Goal: Information Seeking & Learning: Learn about a topic

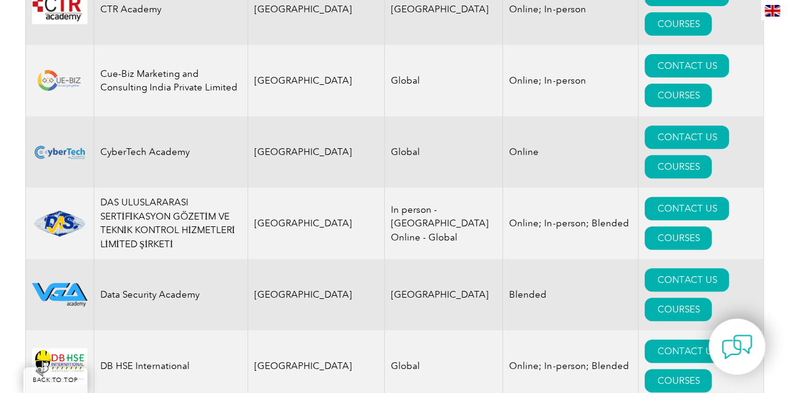
scroll to position [4980, 0]
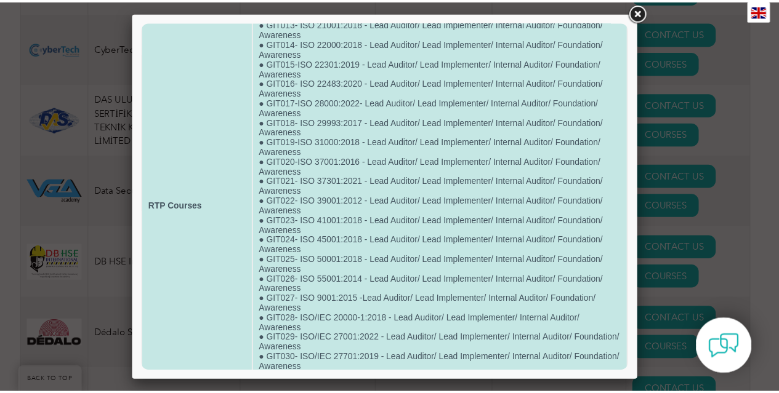
scroll to position [267, 0]
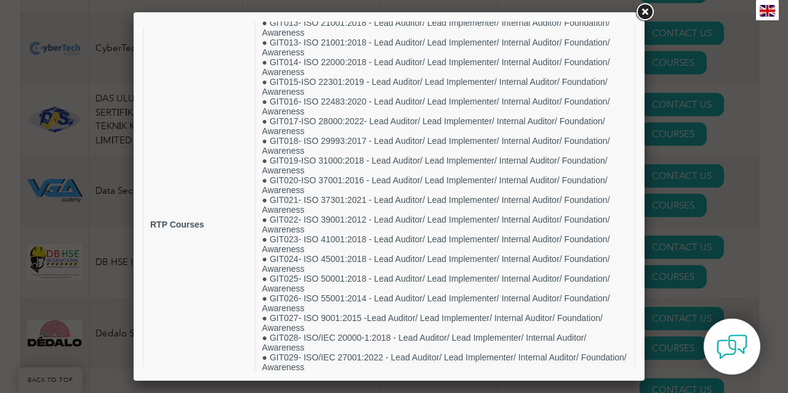
click at [640, 11] on link at bounding box center [644, 12] width 22 height 22
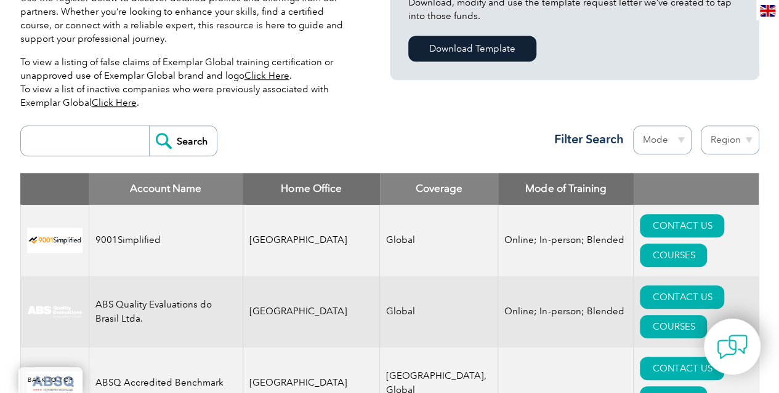
scroll to position [378, 0]
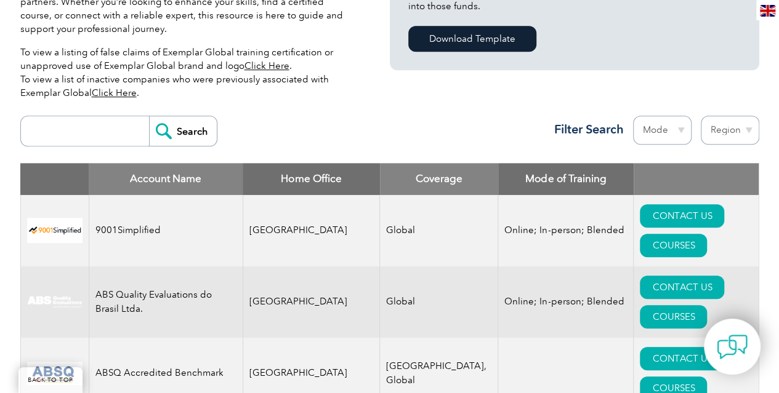
click at [98, 134] on input "search" at bounding box center [88, 131] width 122 height 30
type input "[GEOGRAPHIC_DATA]"
click at [149, 116] on input "Search" at bounding box center [183, 131] width 68 height 30
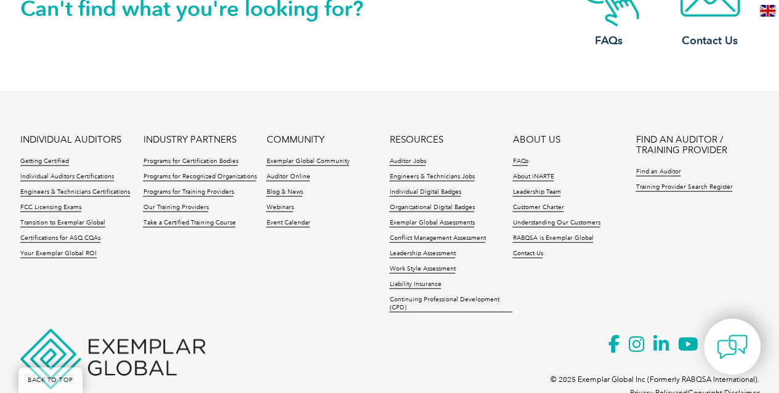
scroll to position [1347, 0]
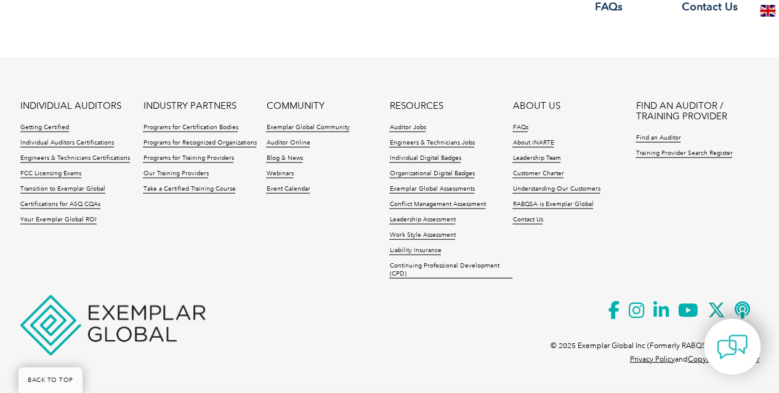
drag, startPoint x: 0, startPoint y: 0, endPoint x: 98, endPoint y: 134, distance: 165.9
click at [98, 134] on li "Getting Certified" at bounding box center [81, 131] width 123 height 15
